Goal: Book appointment/travel/reservation

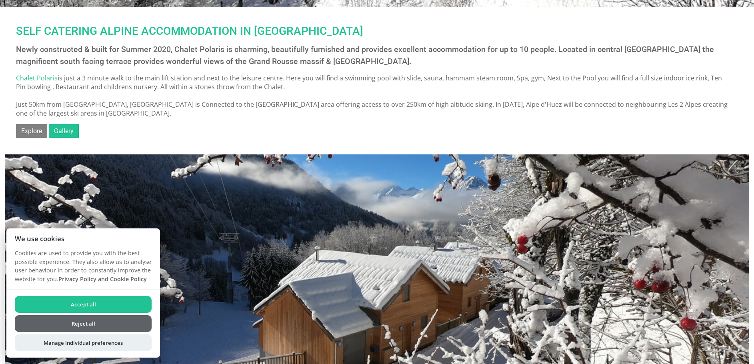
scroll to position [280, 0]
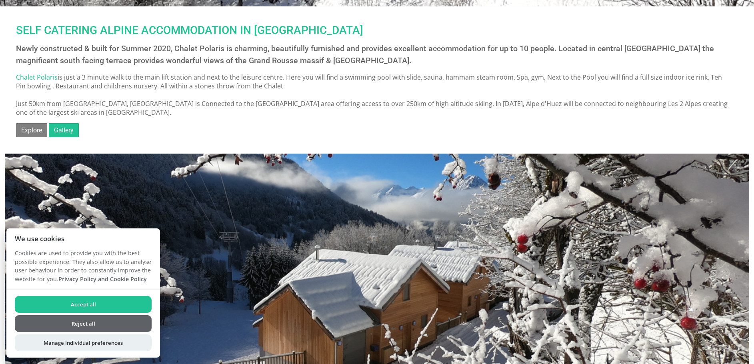
click at [50, 304] on button "Accept all" at bounding box center [83, 304] width 137 height 17
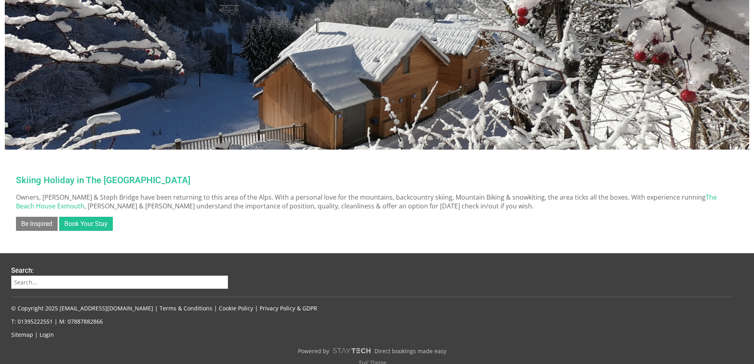
scroll to position [518, 0]
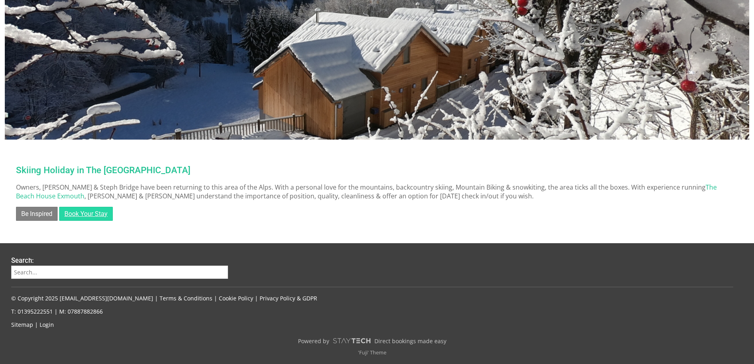
click at [90, 215] on link "Book Your Stay" at bounding box center [86, 214] width 54 height 14
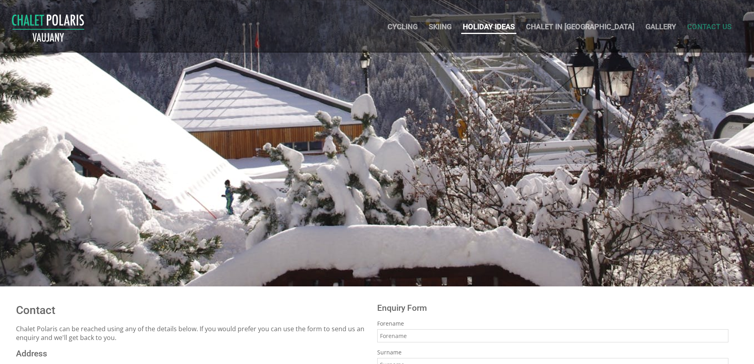
click at [514, 29] on link "Holiday Ideas" at bounding box center [489, 26] width 52 height 8
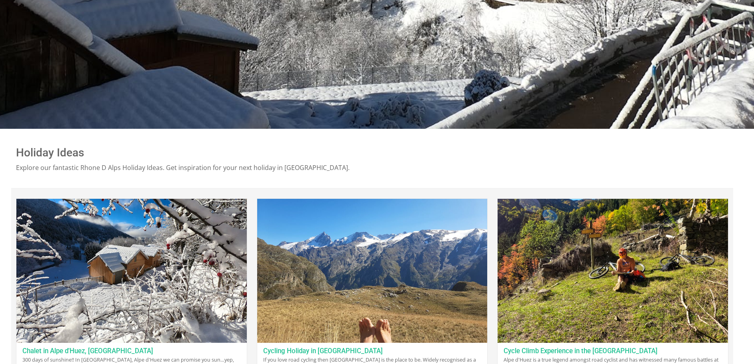
scroll to position [130, 0]
